Goal: Task Accomplishment & Management: Manage account settings

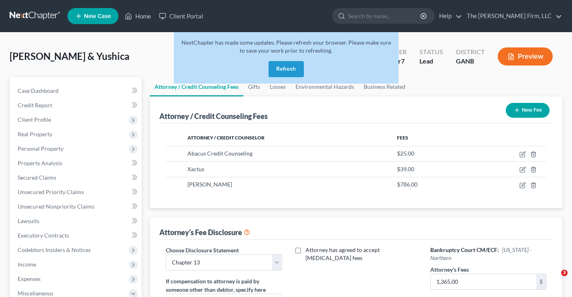
select select "0"
click at [284, 68] on button "Refresh" at bounding box center [286, 69] width 35 height 16
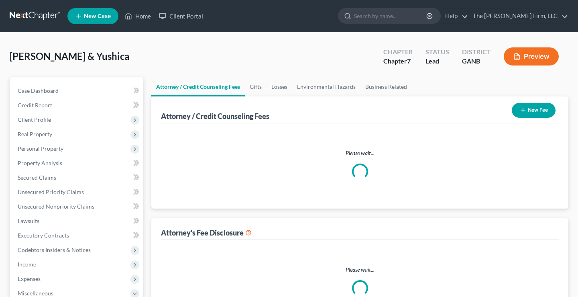
select select "0"
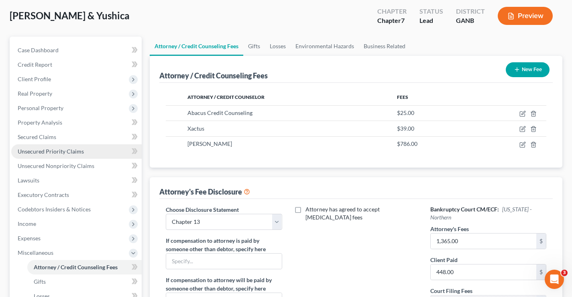
scroll to position [82, 0]
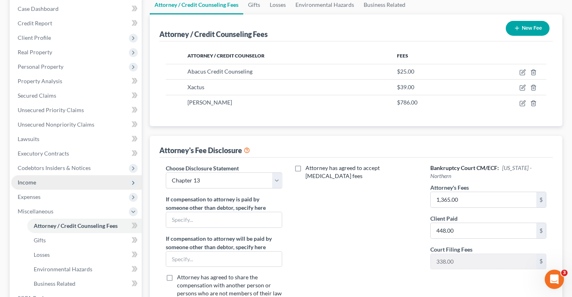
click at [28, 185] on span "Income" at bounding box center [27, 182] width 18 height 7
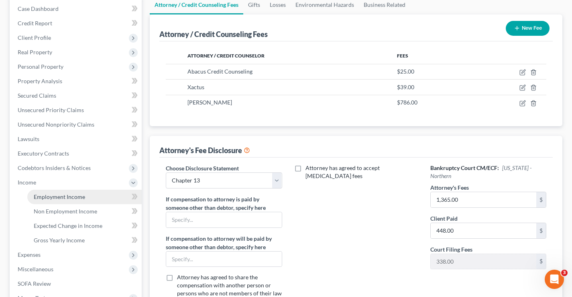
click at [83, 198] on span "Employment Income" at bounding box center [59, 196] width 51 height 7
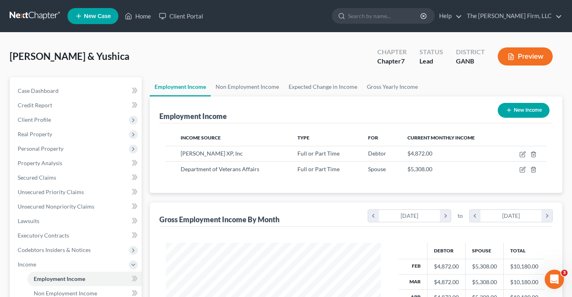
click at [539, 60] on button "Preview" at bounding box center [525, 56] width 55 height 18
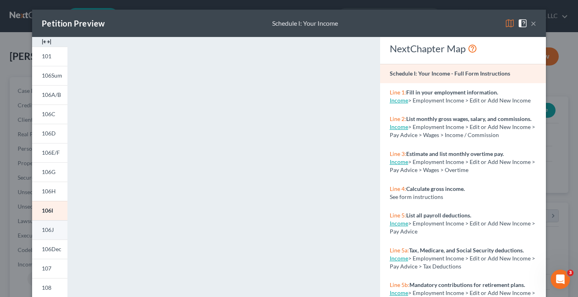
click at [46, 231] on span "106J" at bounding box center [48, 229] width 12 height 7
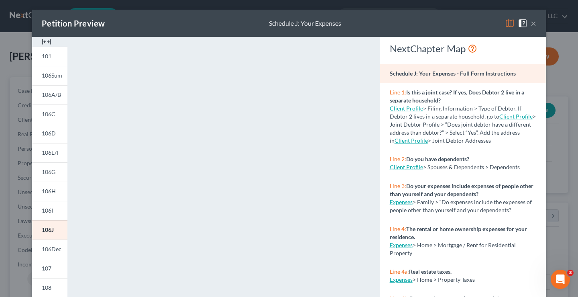
click at [531, 24] on button "×" at bounding box center [534, 23] width 6 height 10
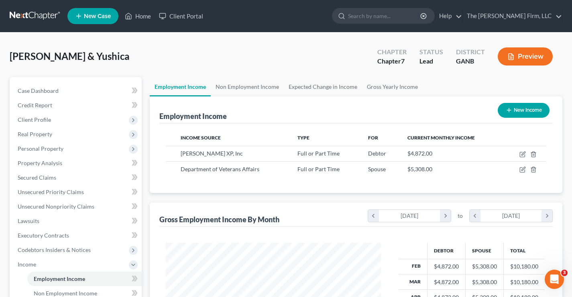
click at [529, 54] on button "Preview" at bounding box center [525, 56] width 55 height 18
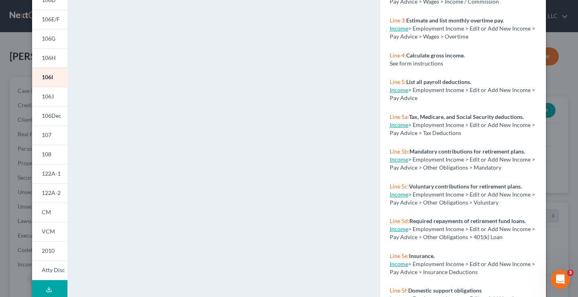
scroll to position [149, 0]
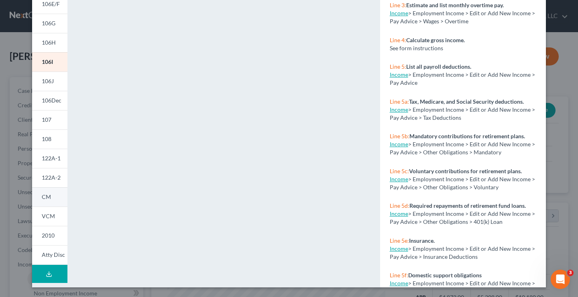
click at [46, 196] on span "CM" at bounding box center [46, 196] width 9 height 7
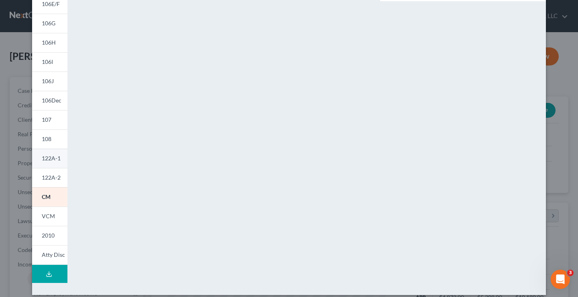
click at [49, 159] on span "122A-1" at bounding box center [51, 158] width 19 height 7
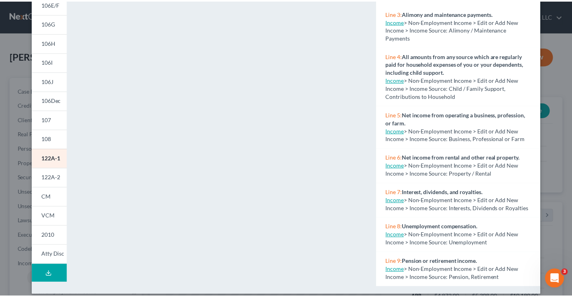
scroll to position [0, 0]
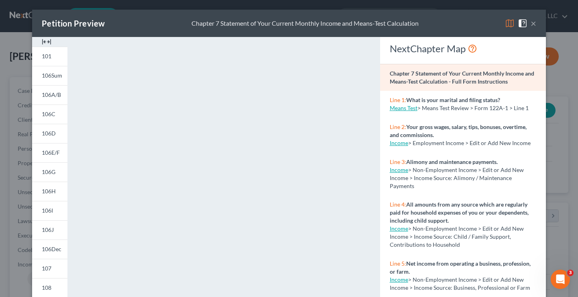
click at [531, 26] on button "×" at bounding box center [534, 23] width 6 height 10
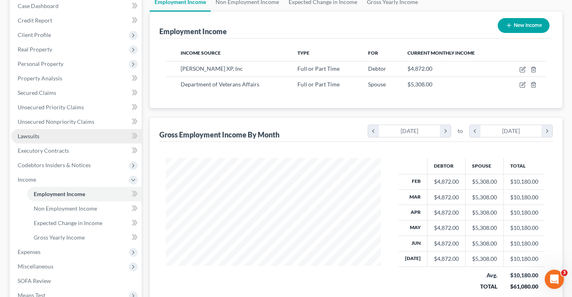
scroll to position [40, 0]
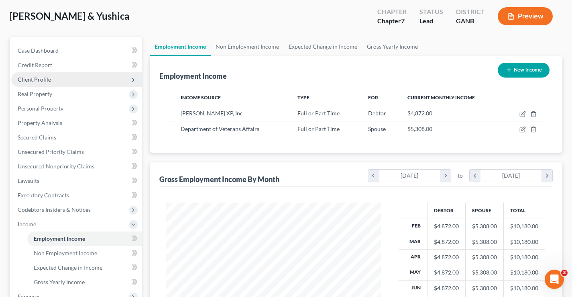
click at [37, 78] on span "Client Profile" at bounding box center [34, 79] width 33 height 7
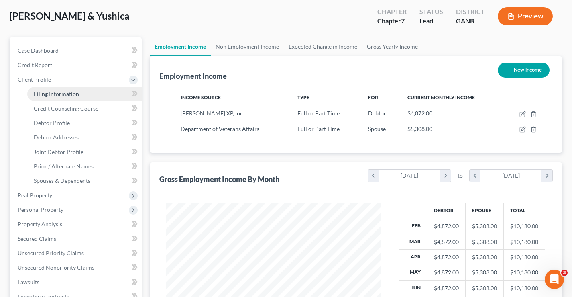
click at [58, 94] on span "Filing Information" at bounding box center [56, 93] width 45 height 7
select select "1"
select select "0"
select select "10"
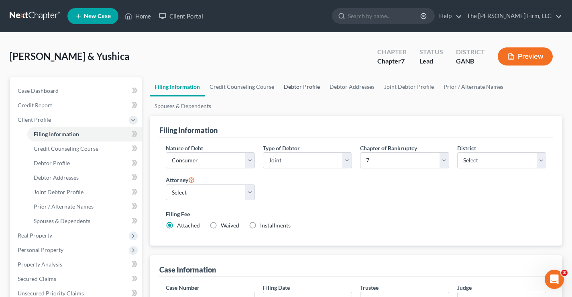
click at [291, 89] on link "Debtor Profile" at bounding box center [302, 86] width 46 height 19
select select "1"
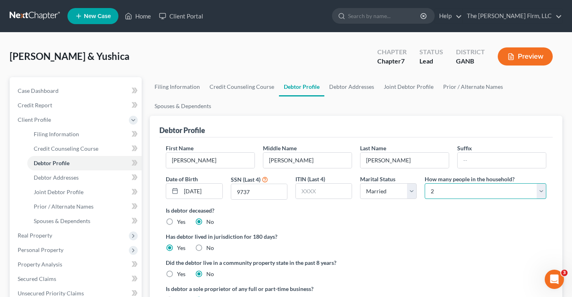
click at [494, 187] on select "Select 1 2 3 4 5 6 7 8 9 10 11 12 13 14 15 16 17 18 19 20" at bounding box center [486, 191] width 122 height 16
select select "4"
click at [425, 183] on select "Select 1 2 3 4 5 6 7 8 9 10 11 12 13 14 15 16 17 18 19 20" at bounding box center [486, 191] width 122 height 16
click at [270, 59] on div "Willis, Shon & Yushica Upgraded Chapter Chapter 7 Status Lead District GANB Pre…" at bounding box center [286, 59] width 553 height 35
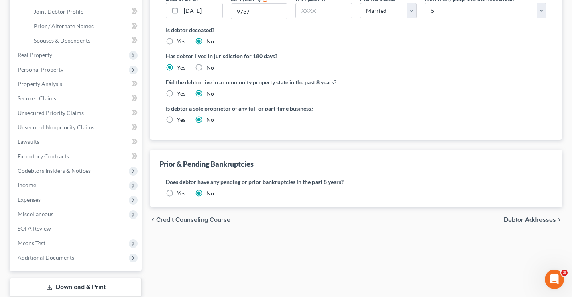
scroll to position [231, 0]
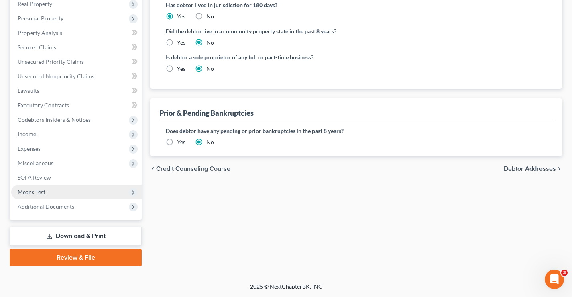
click at [28, 192] on span "Means Test" at bounding box center [32, 191] width 28 height 7
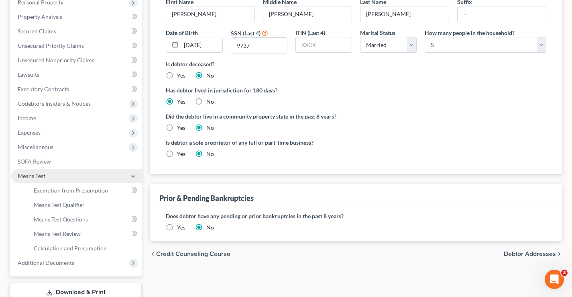
scroll to position [130, 0]
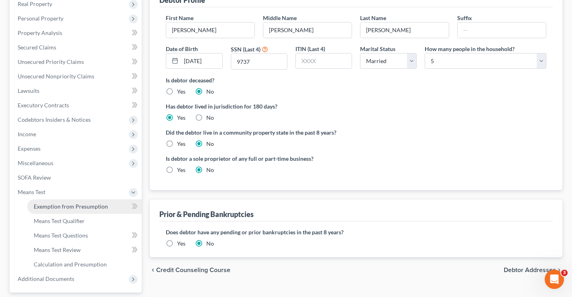
click at [55, 206] on span "Exemption from Presumption" at bounding box center [71, 206] width 74 height 7
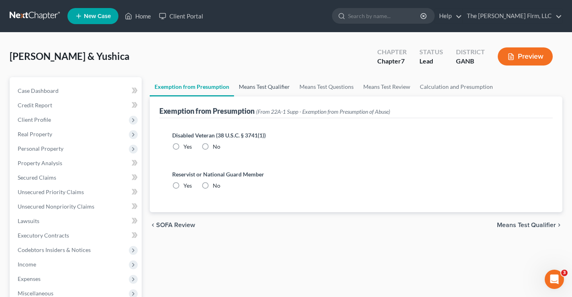
click at [264, 87] on link "Means Test Qualifier" at bounding box center [264, 86] width 61 height 19
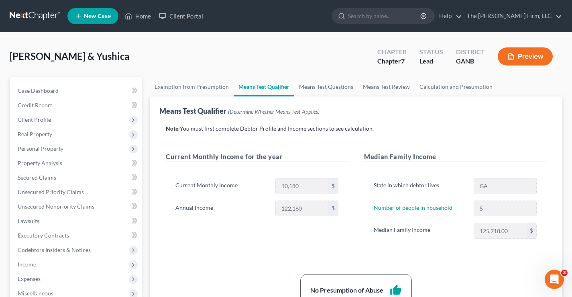
click at [522, 58] on button "Preview" at bounding box center [525, 56] width 55 height 18
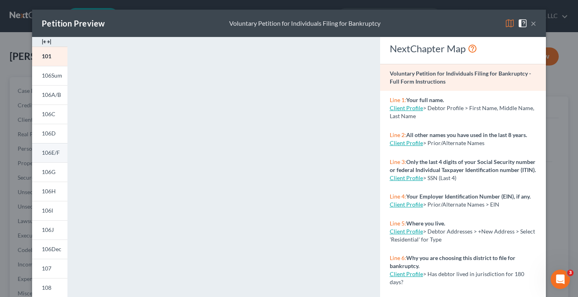
scroll to position [156, 0]
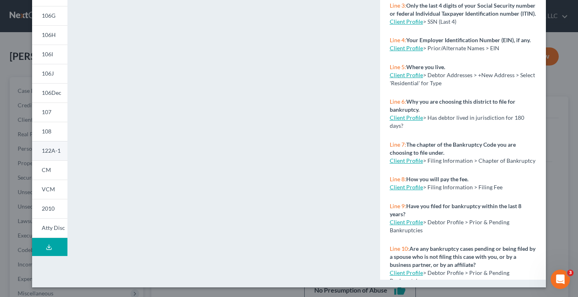
click at [42, 150] on span "122A-1" at bounding box center [51, 150] width 19 height 7
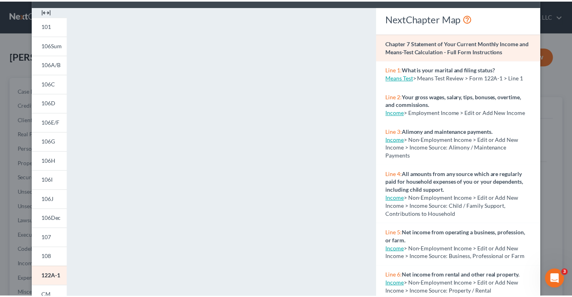
scroll to position [0, 0]
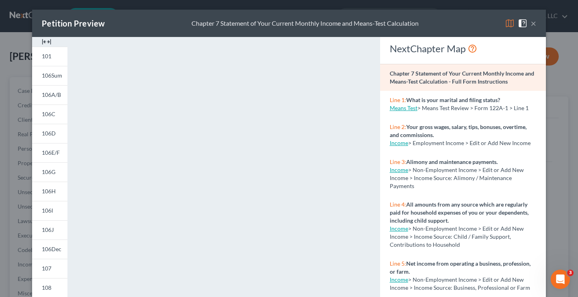
click at [531, 24] on button "×" at bounding box center [534, 23] width 6 height 10
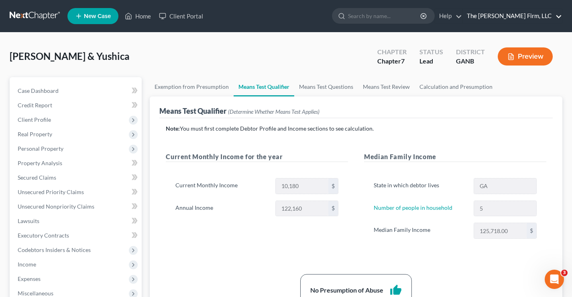
click at [547, 15] on link "The [PERSON_NAME] Firm, LLC" at bounding box center [512, 16] width 99 height 14
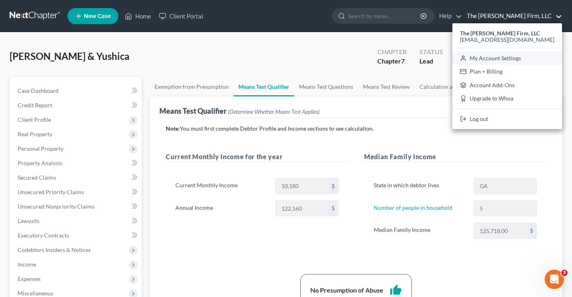
click at [529, 59] on link "My Account Settings" at bounding box center [508, 58] width 110 height 14
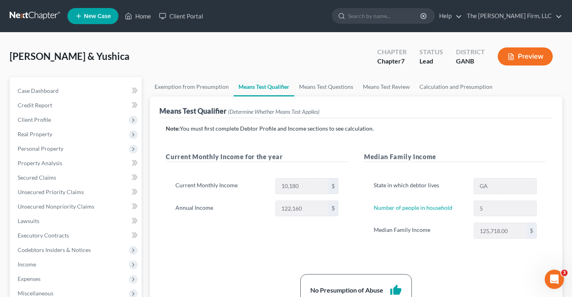
select select "18"
select select "24"
select select "10"
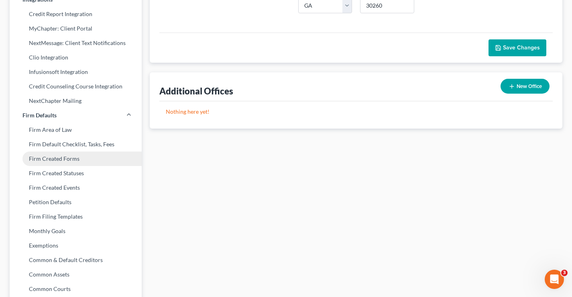
scroll to position [298, 0]
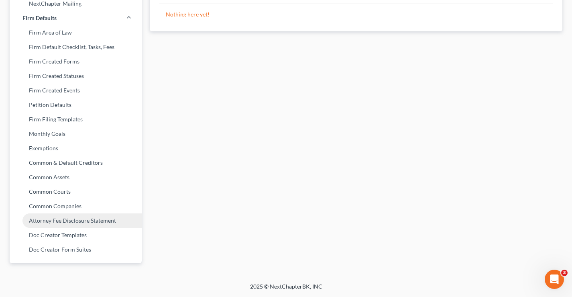
click at [59, 225] on link "Attorney Fee Disclosure Statement" at bounding box center [76, 220] width 132 height 14
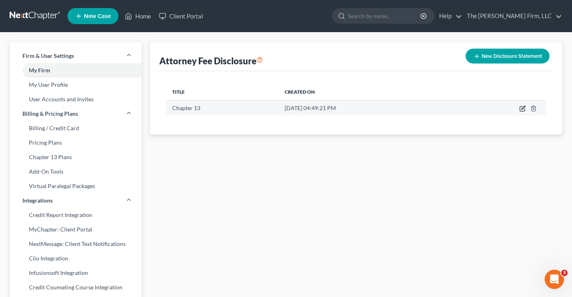
click at [524, 109] on icon "button" at bounding box center [523, 108] width 6 height 6
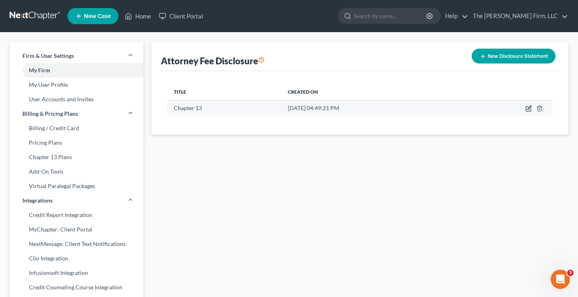
select select "19"
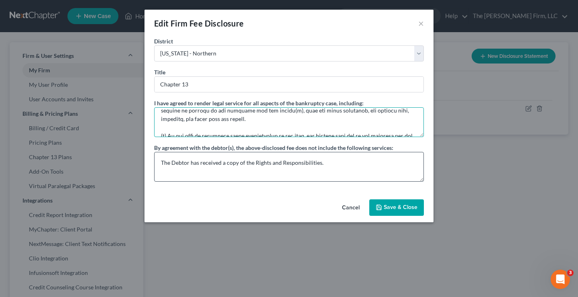
scroll to position [287, 0]
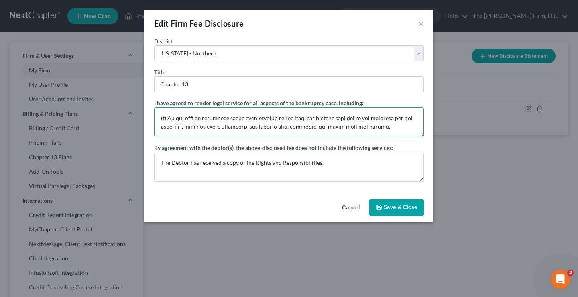
drag, startPoint x: 160, startPoint y: 116, endPoint x: 410, endPoint y: 143, distance: 250.9
click at [420, 147] on div "I have agreed to render legal service for all aspects of the bankruptcy case, i…" at bounding box center [289, 140] width 270 height 83
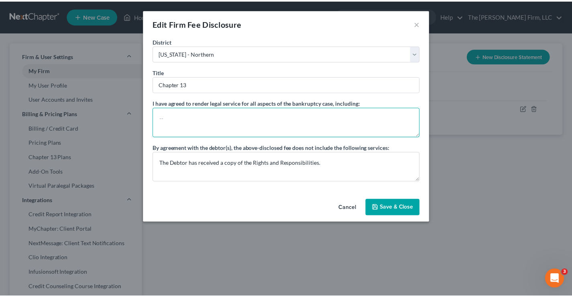
scroll to position [0, 0]
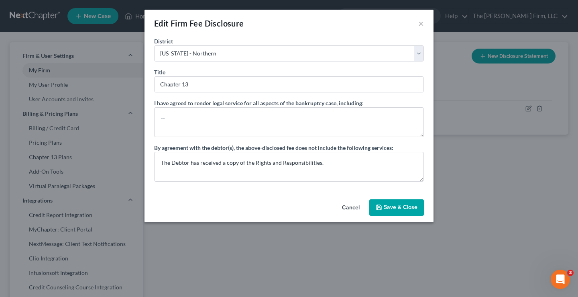
click at [403, 206] on button "Save & Close" at bounding box center [397, 207] width 55 height 17
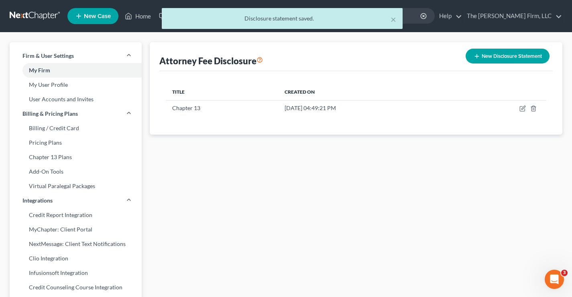
click at [44, 16] on div "× Disclosure statement saved." at bounding box center [282, 20] width 572 height 25
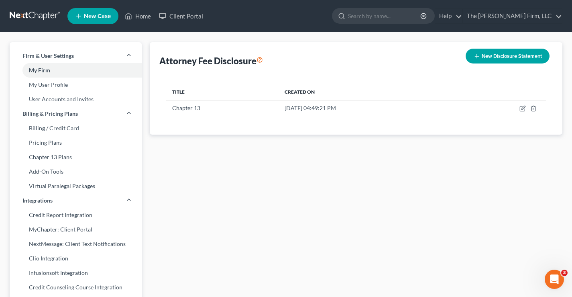
click at [32, 19] on link at bounding box center [35, 16] width 51 height 14
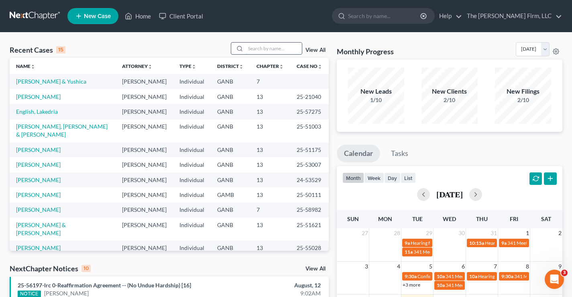
drag, startPoint x: 257, startPoint y: 49, endPoint x: 263, endPoint y: 49, distance: 6.5
click at [257, 49] on input "search" at bounding box center [274, 49] width 56 height 12
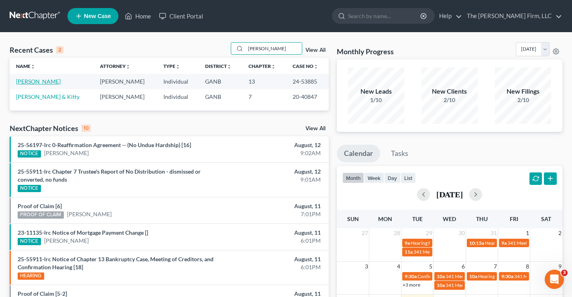
type input "phillips"
click at [38, 82] on link "Phillips, Samuel" at bounding box center [38, 81] width 45 height 7
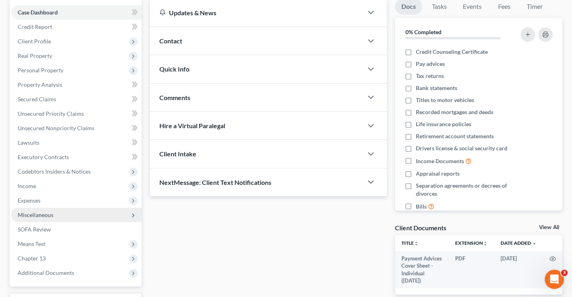
scroll to position [145, 0]
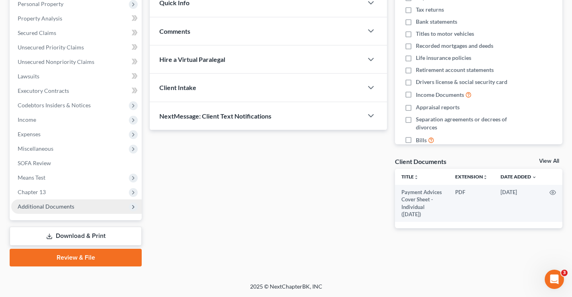
click at [74, 205] on span "Additional Documents" at bounding box center [76, 206] width 131 height 14
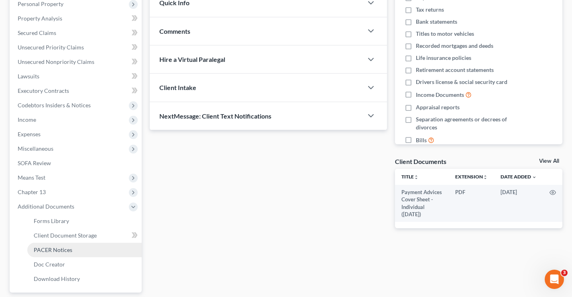
click at [56, 251] on span "PACER Notices" at bounding box center [53, 249] width 39 height 7
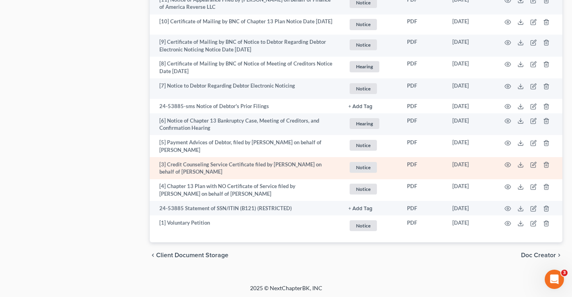
scroll to position [1001, 0]
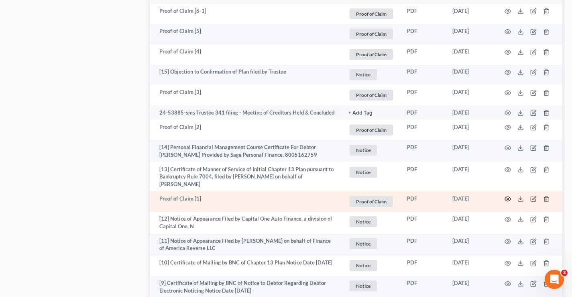
click at [509, 198] on circle "button" at bounding box center [508, 199] width 2 height 2
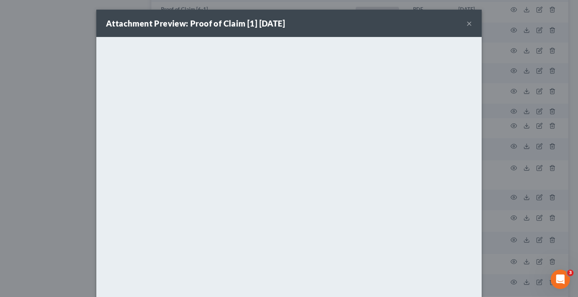
click at [467, 24] on button "×" at bounding box center [470, 23] width 6 height 10
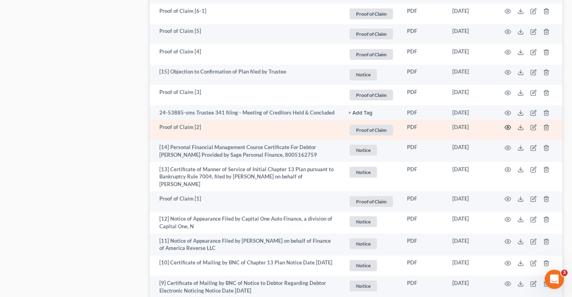
click at [509, 127] on circle "button" at bounding box center [508, 128] width 2 height 2
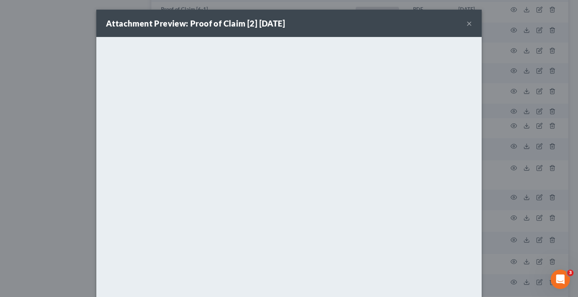
click at [467, 23] on button "×" at bounding box center [470, 23] width 6 height 10
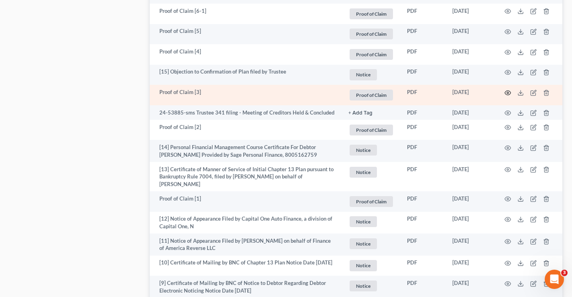
click at [508, 92] on icon "button" at bounding box center [508, 92] width 6 height 4
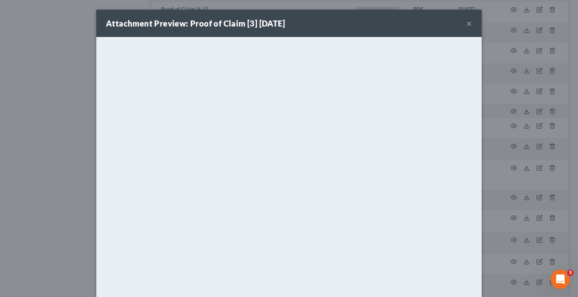
click at [467, 23] on button "×" at bounding box center [470, 23] width 6 height 10
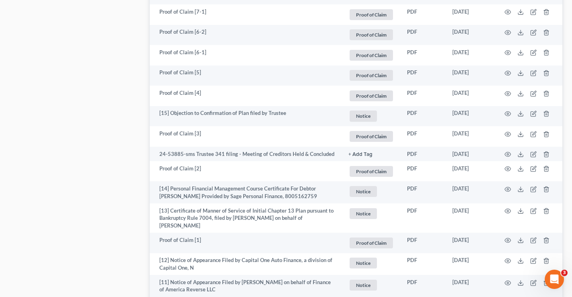
scroll to position [880, 0]
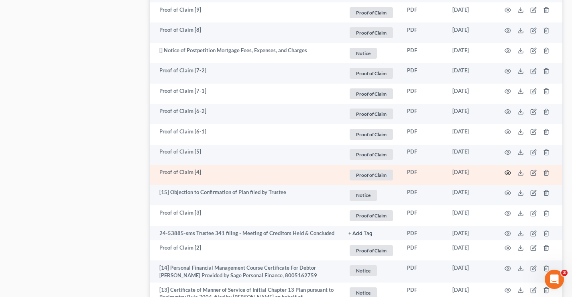
click at [508, 172] on circle "button" at bounding box center [508, 173] width 2 height 2
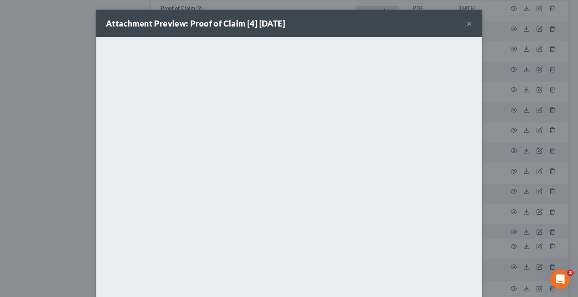
click at [467, 24] on button "×" at bounding box center [470, 23] width 6 height 10
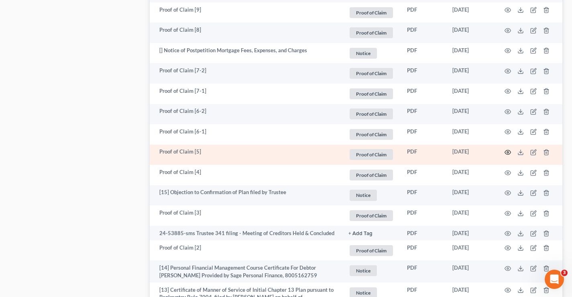
click at [507, 149] on icon "button" at bounding box center [508, 152] width 6 height 6
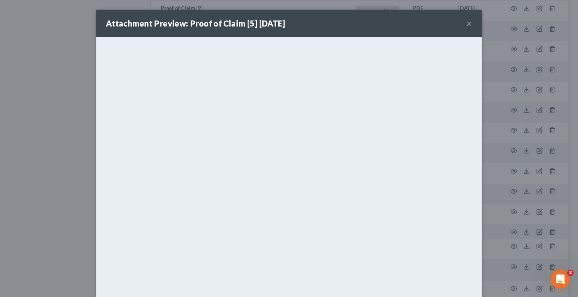
click at [467, 22] on button "×" at bounding box center [470, 23] width 6 height 10
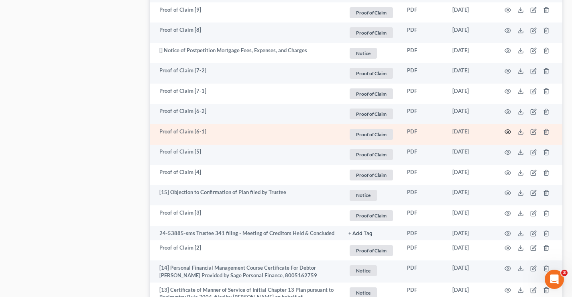
click at [508, 129] on icon "button" at bounding box center [508, 132] width 6 height 6
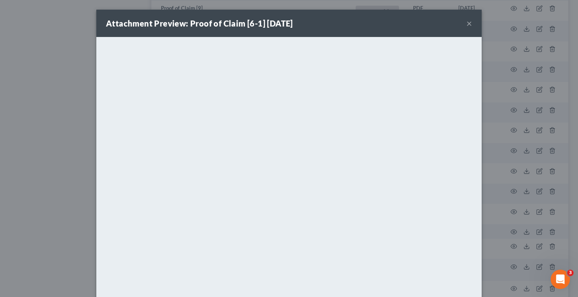
click at [467, 23] on button "×" at bounding box center [470, 23] width 6 height 10
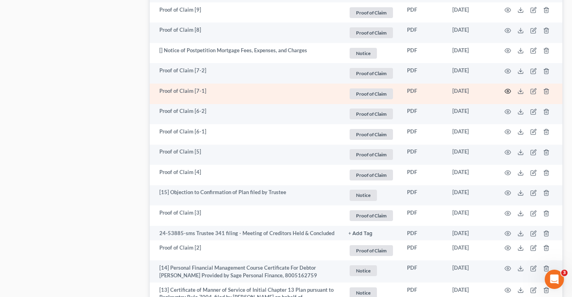
click at [507, 90] on icon "button" at bounding box center [508, 91] width 6 height 4
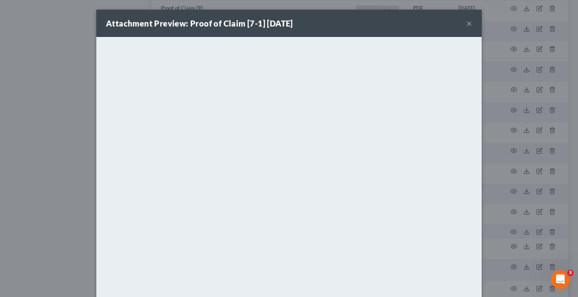
drag, startPoint x: 466, startPoint y: 22, endPoint x: 462, endPoint y: 25, distance: 4.9
click at [467, 23] on button "×" at bounding box center [470, 23] width 6 height 10
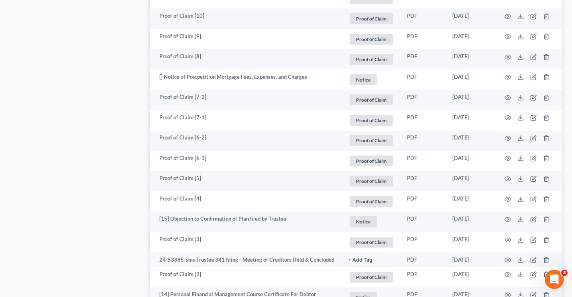
scroll to position [800, 0]
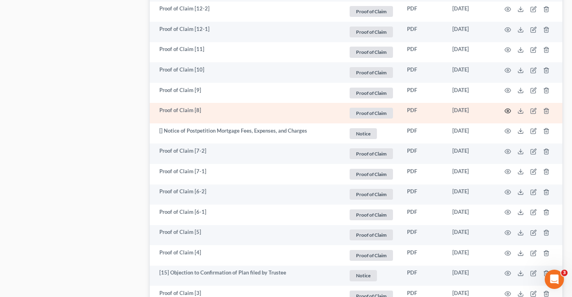
click at [509, 108] on icon "button" at bounding box center [508, 111] width 6 height 6
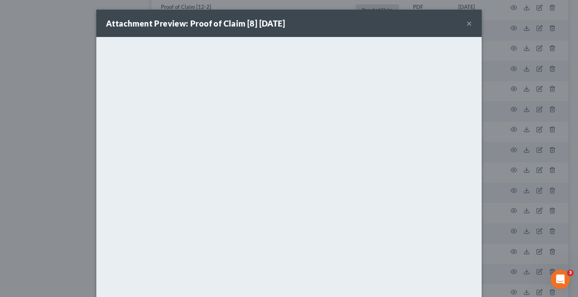
click at [467, 21] on button "×" at bounding box center [470, 23] width 6 height 10
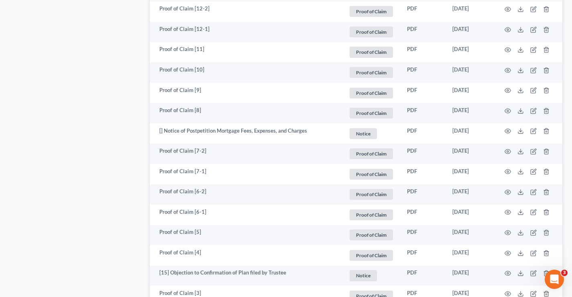
scroll to position [719, 0]
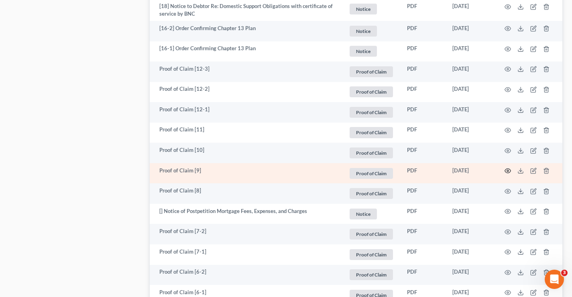
click at [507, 168] on icon "button" at bounding box center [508, 171] width 6 height 6
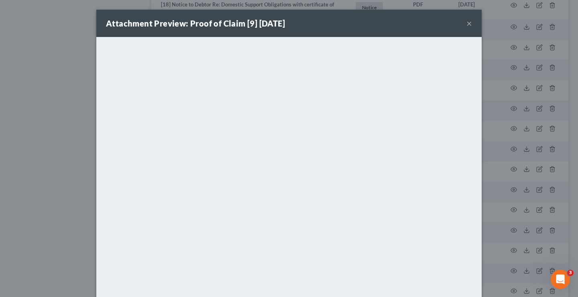
click at [468, 24] on button "×" at bounding box center [470, 23] width 6 height 10
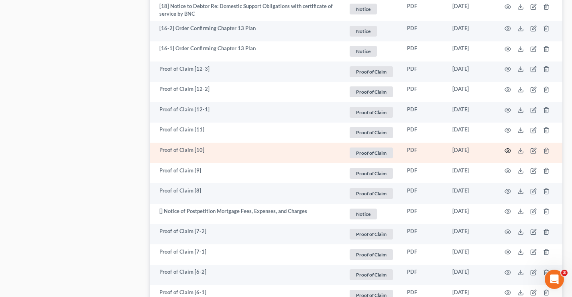
click at [506, 147] on icon "button" at bounding box center [508, 150] width 6 height 6
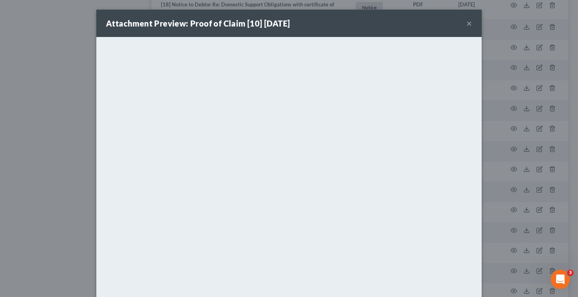
click at [467, 23] on button "×" at bounding box center [470, 23] width 6 height 10
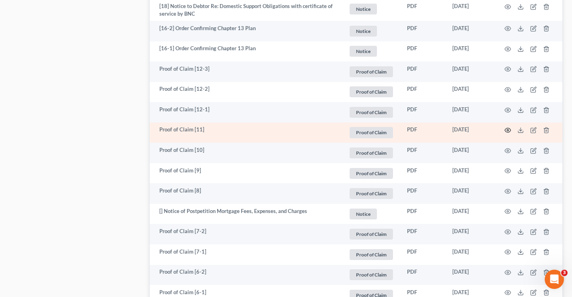
click at [509, 127] on icon "button" at bounding box center [508, 130] width 6 height 6
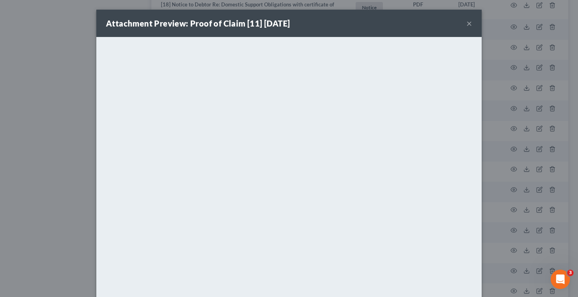
click at [467, 24] on button "×" at bounding box center [470, 23] width 6 height 10
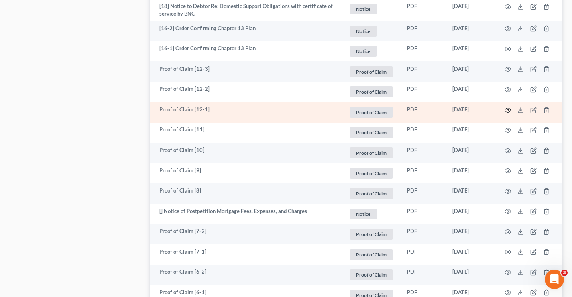
click at [508, 109] on circle "button" at bounding box center [508, 110] width 2 height 2
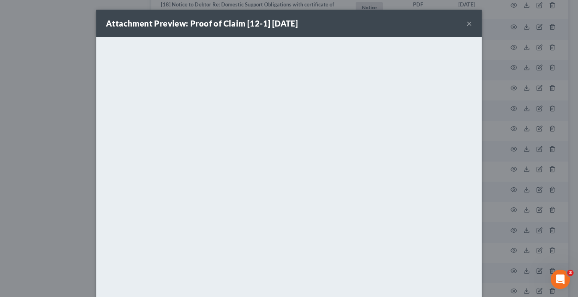
click at [467, 23] on button "×" at bounding box center [470, 23] width 6 height 10
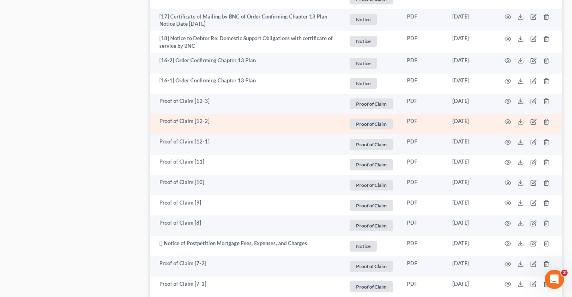
scroll to position [639, 0]
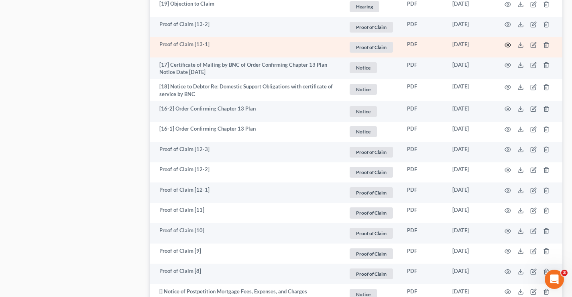
click at [509, 44] on circle "button" at bounding box center [508, 45] width 2 height 2
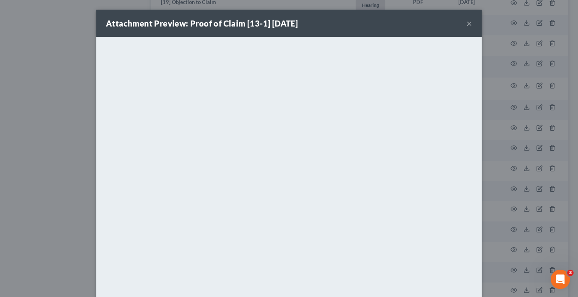
drag, startPoint x: 468, startPoint y: 24, endPoint x: 447, endPoint y: 25, distance: 20.9
click at [468, 25] on button "×" at bounding box center [470, 23] width 6 height 10
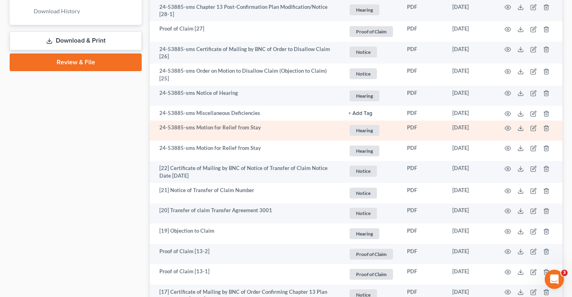
scroll to position [398, 0]
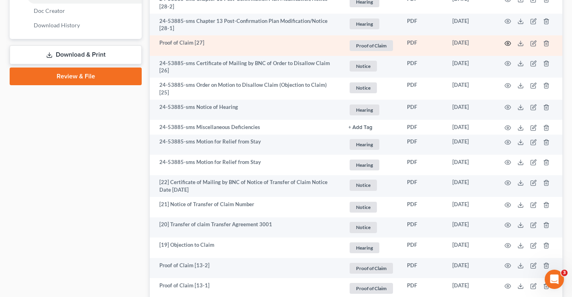
click at [507, 43] on circle "button" at bounding box center [508, 44] width 2 height 2
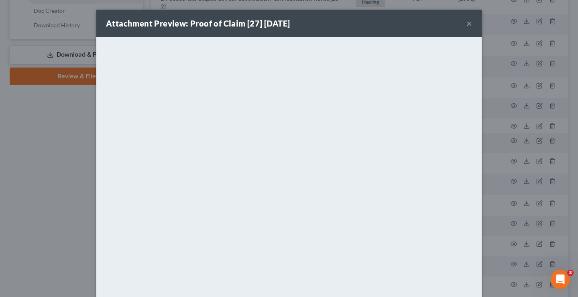
click at [467, 23] on button "×" at bounding box center [470, 23] width 6 height 10
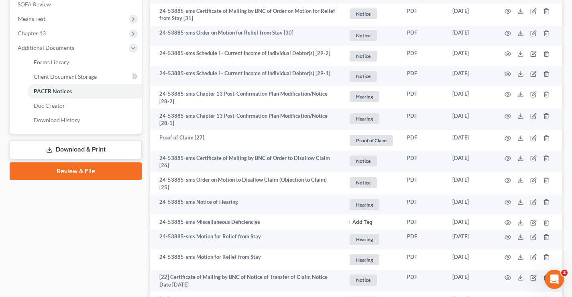
scroll to position [237, 0]
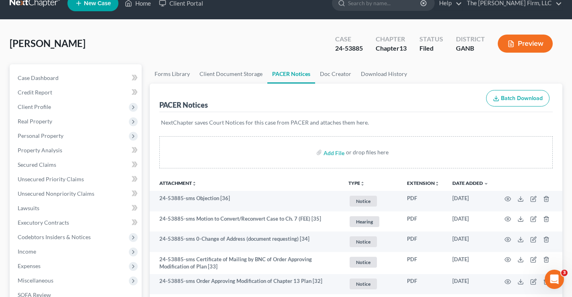
scroll to position [0, 0]
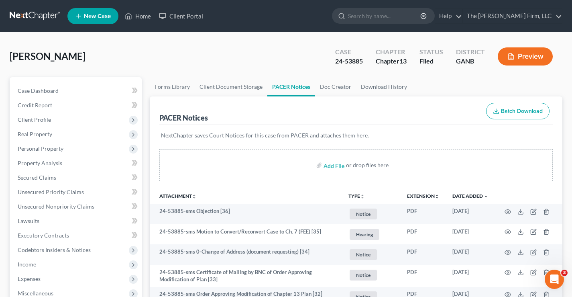
click at [29, 13] on link at bounding box center [35, 16] width 51 height 14
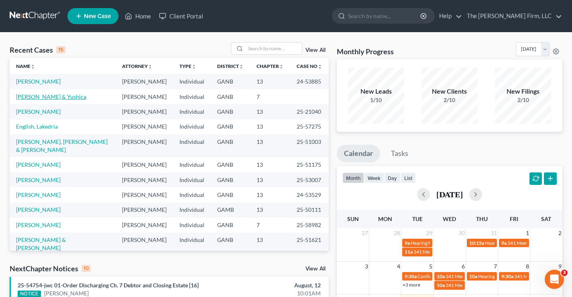
click at [43, 97] on link "[PERSON_NAME] & Yushica" at bounding box center [51, 96] width 70 height 7
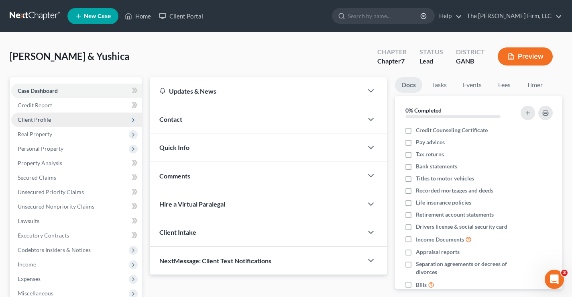
click at [30, 119] on span "Client Profile" at bounding box center [34, 119] width 33 height 7
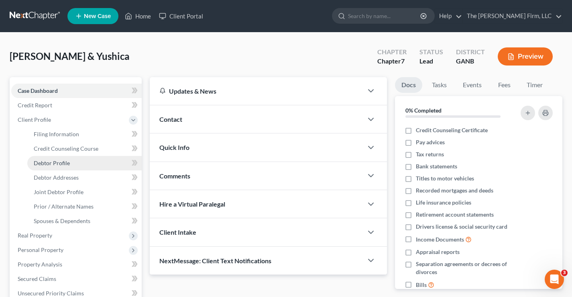
click at [42, 162] on span "Debtor Profile" at bounding box center [52, 162] width 36 height 7
select select "1"
select select "4"
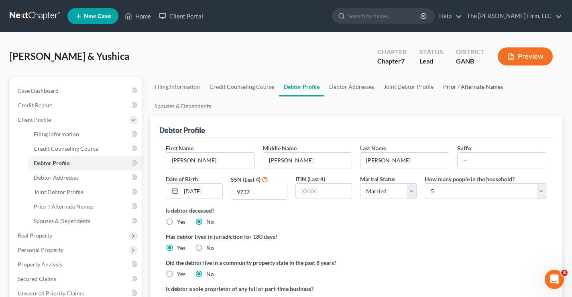
click at [469, 87] on link "Prior / Alternate Names" at bounding box center [473, 86] width 69 height 19
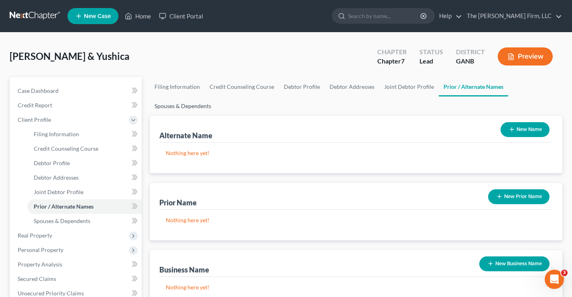
click at [193, 106] on link "Spouses & Dependents" at bounding box center [183, 105] width 66 height 19
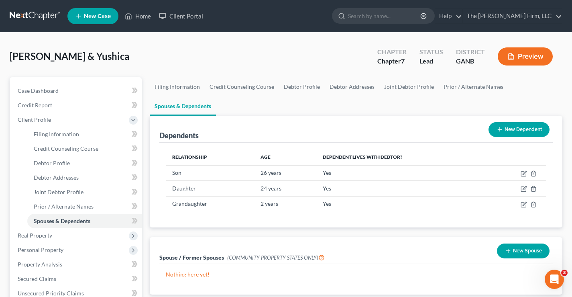
click at [263, 70] on div "Willis, Shon & Yushica Upgraded Chapter Chapter 7 Status Lead District GANB Pre…" at bounding box center [286, 59] width 553 height 35
